Goal: Information Seeking & Learning: Find specific fact

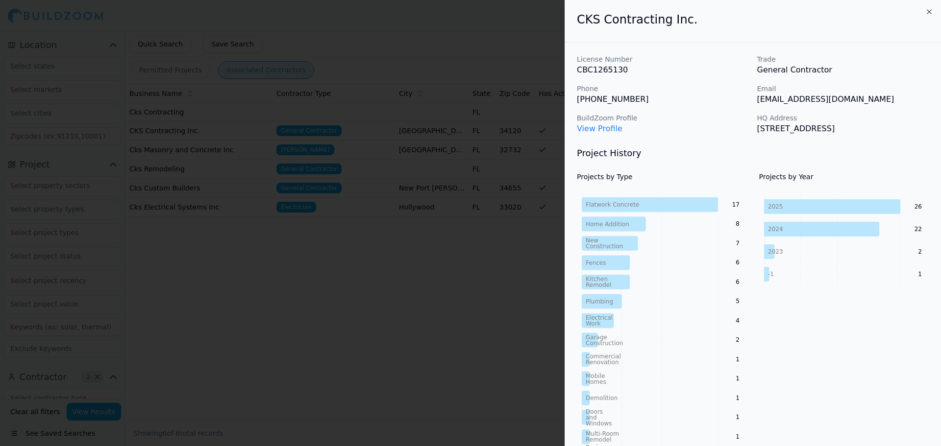
scroll to position [196, 0]
click at [927, 12] on icon "button" at bounding box center [929, 12] width 8 height 8
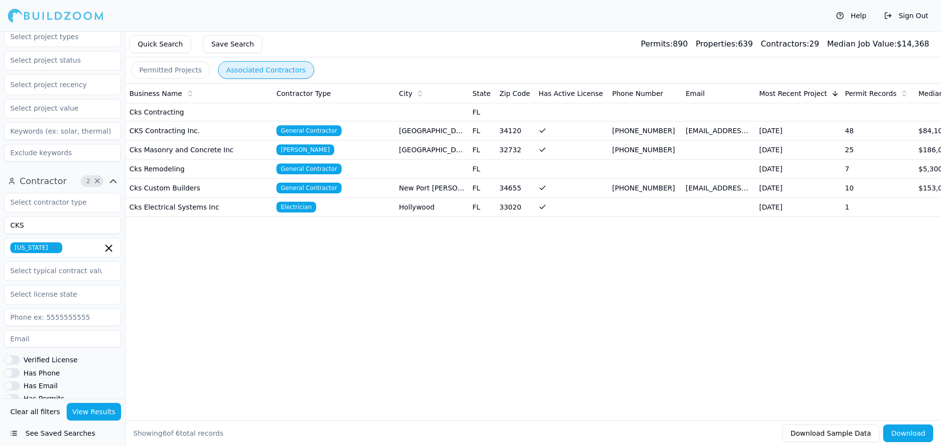
drag, startPoint x: 49, startPoint y: 224, endPoint x: -20, endPoint y: 249, distance: 73.5
click at [0, 249] on html "Help Sign Out Location Project Select project recency Contractor 2 × CKS [US_ST…" at bounding box center [470, 223] width 941 height 446
type input "[PERSON_NAME] Custom"
drag, startPoint x: 608, startPoint y: 2, endPoint x: 521, endPoint y: 155, distance: 176.0
click at [613, 5] on div "Help Sign Out" at bounding box center [470, 15] width 941 height 31
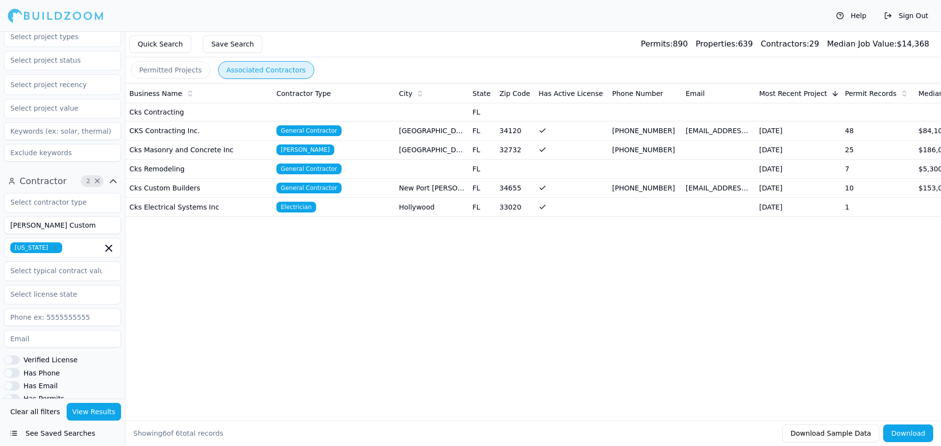
click at [70, 242] on div "[US_STATE]" at bounding box center [62, 248] width 117 height 20
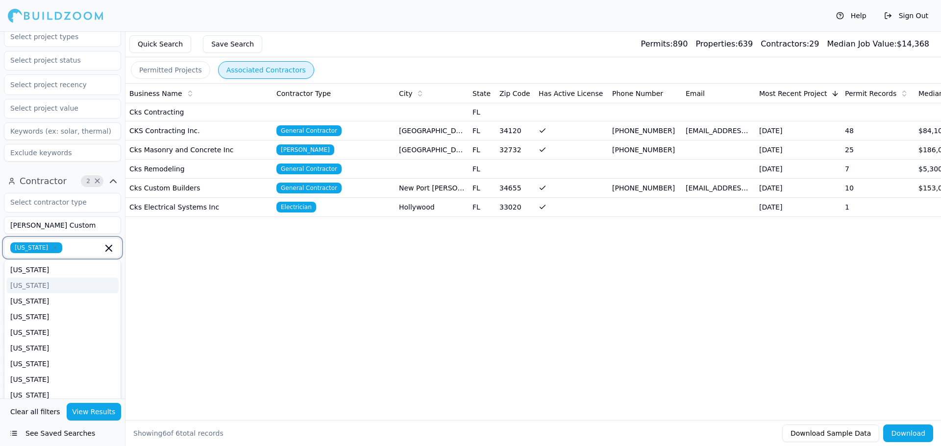
click at [112, 253] on icon "button" at bounding box center [109, 249] width 12 height 12
type input "ma"
click at [77, 300] on div "[US_STATE]" at bounding box center [62, 302] width 112 height 16
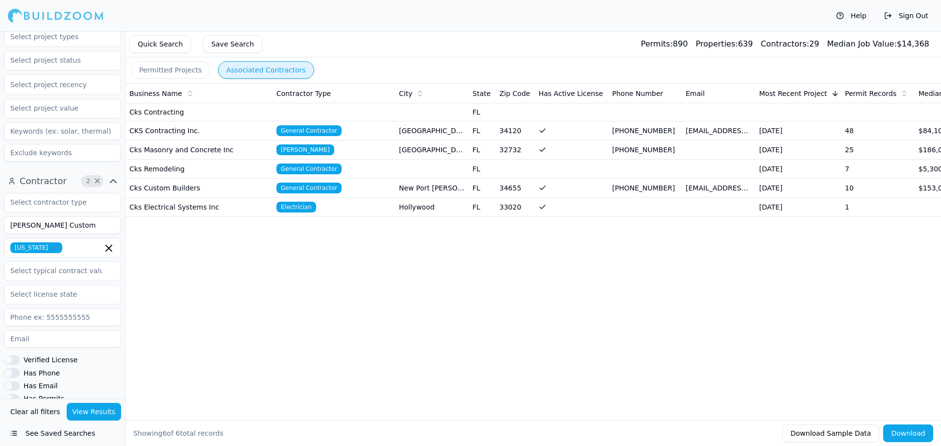
click at [95, 409] on button "View Results" at bounding box center [94, 412] width 55 height 18
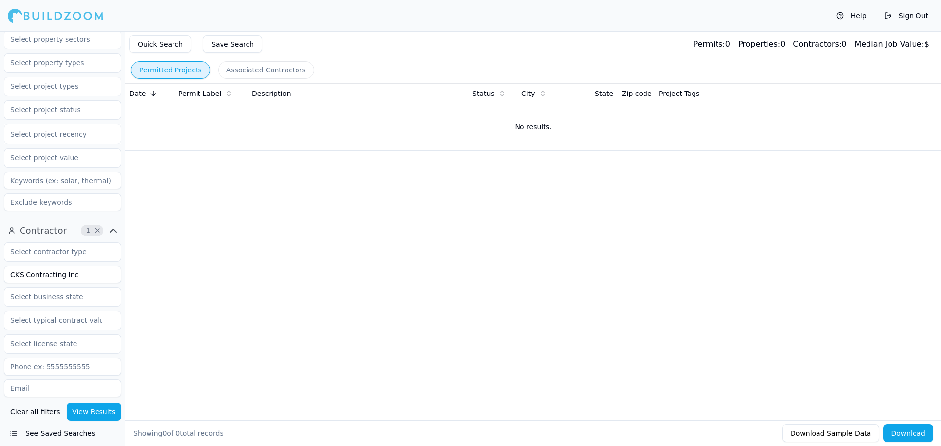
scroll to position [147, 0]
drag, startPoint x: 75, startPoint y: 276, endPoint x: -4, endPoint y: 299, distance: 82.5
click at [0, 299] on html "Help Sign Out Location Project Select project recency Contractor 1 × CKS Contra…" at bounding box center [470, 223] width 941 height 446
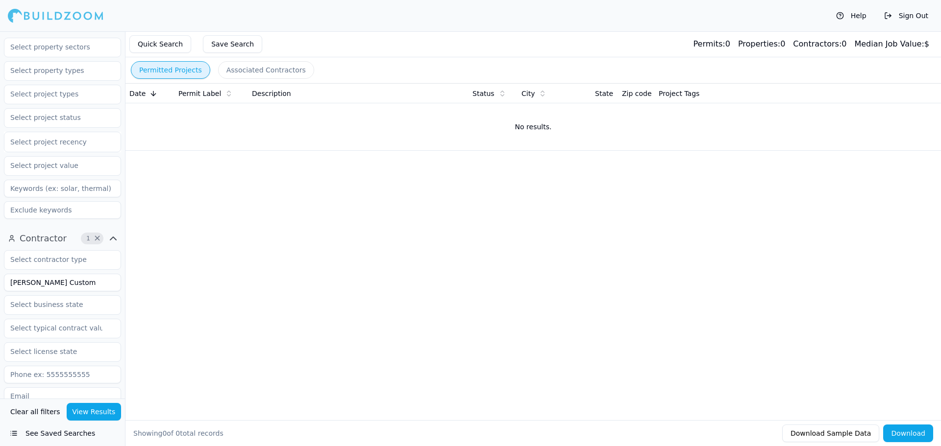
scroll to position [147, 0]
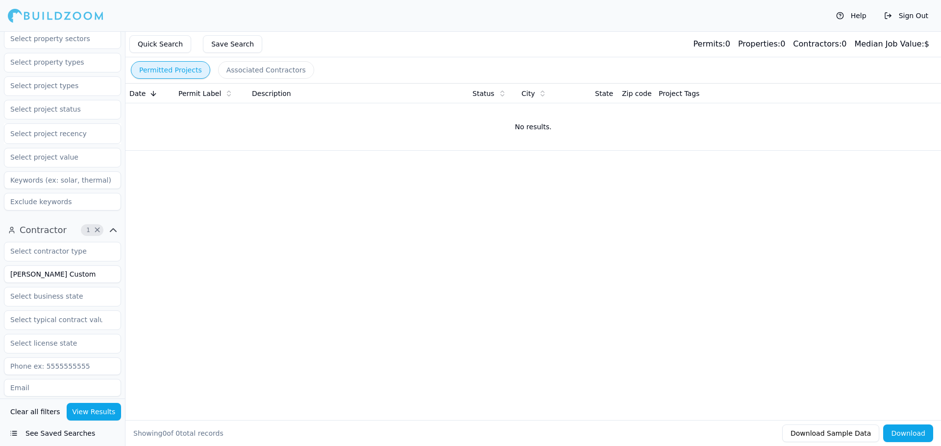
type input "[PERSON_NAME] Custom"
click at [76, 299] on input "text" at bounding box center [56, 297] width 104 height 18
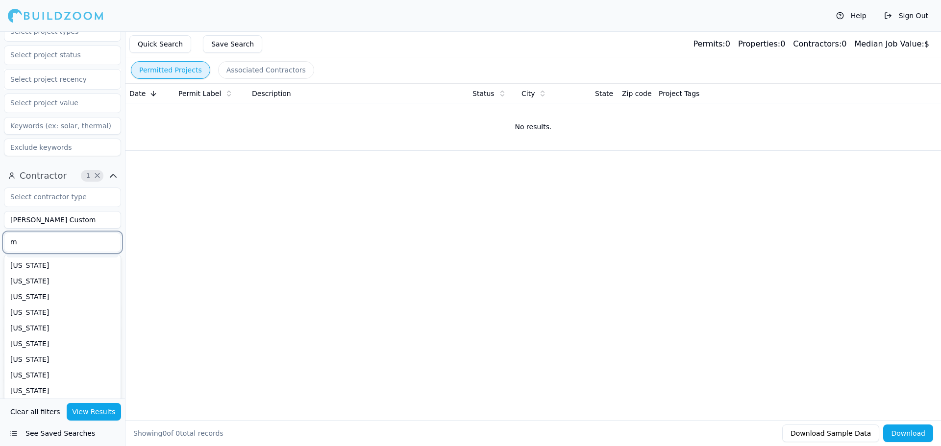
type input "ma"
click at [62, 277] on div "[US_STATE]" at bounding box center [62, 281] width 112 height 16
click at [100, 411] on button "View Results" at bounding box center [94, 412] width 55 height 18
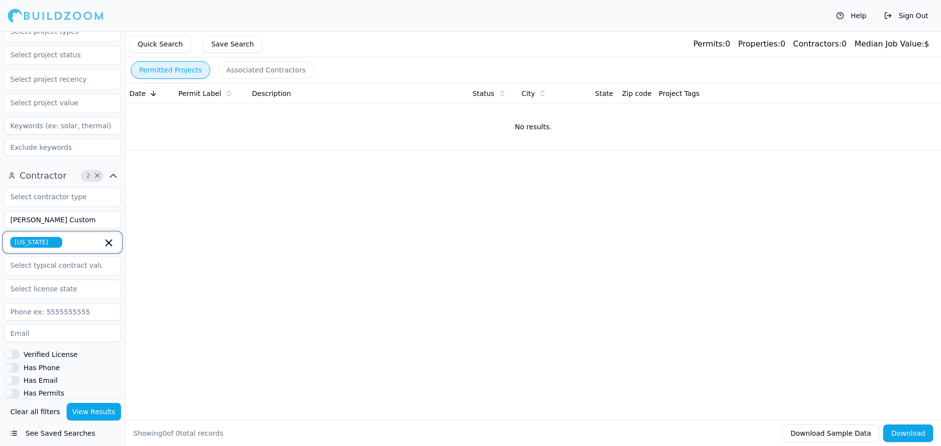
click at [108, 247] on icon "button" at bounding box center [109, 243] width 12 height 12
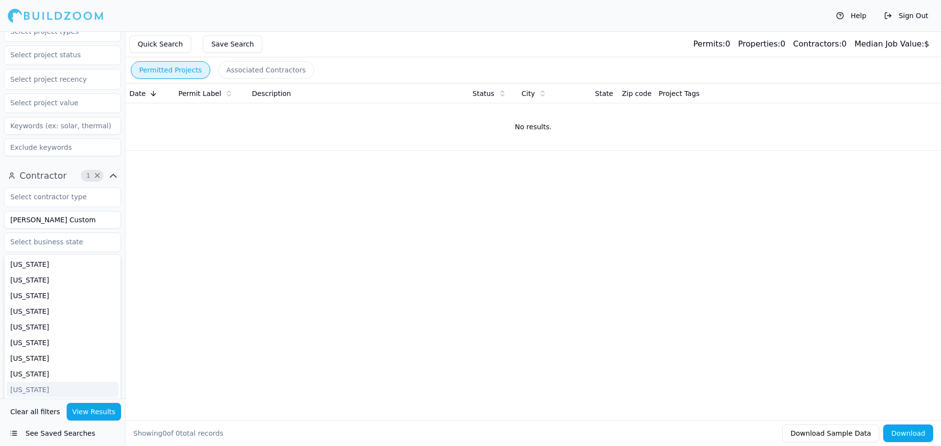
click at [88, 414] on button "View Results" at bounding box center [94, 412] width 55 height 18
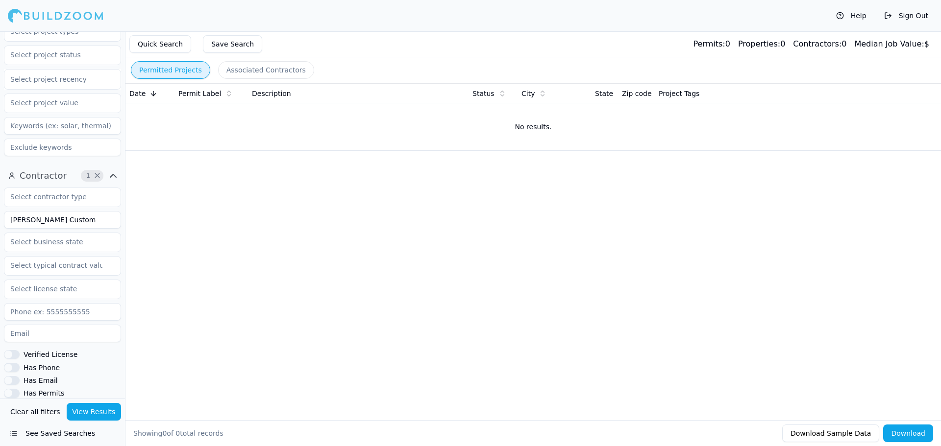
drag, startPoint x: 77, startPoint y: 221, endPoint x: -25, endPoint y: 243, distance: 105.1
click at [0, 243] on html "Help Sign Out Location Project Select project recency Contractor 1 × [PERSON_NA…" at bounding box center [470, 223] width 941 height 446
type input "m"
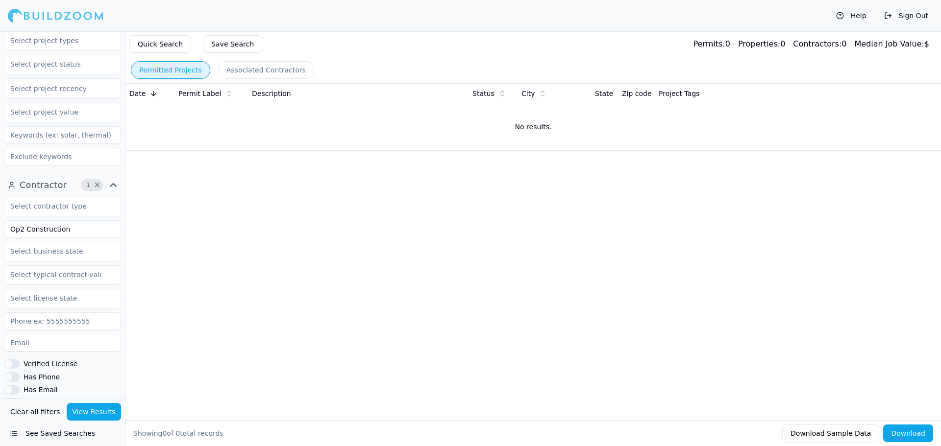
scroll to position [196, 0]
type input "Op2 Construction"
click at [89, 411] on button "View Results" at bounding box center [94, 412] width 55 height 18
